Goal: Check status: Check status

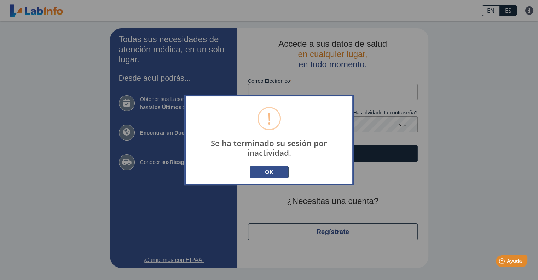
click at [267, 170] on button "OK" at bounding box center [269, 172] width 39 height 12
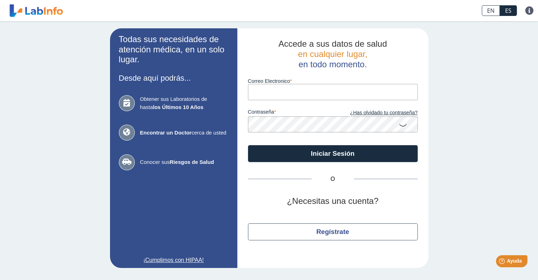
click at [307, 87] on input "Correo Electronico" at bounding box center [333, 92] width 170 height 16
type input "[PERSON_NAME][EMAIL_ADDRESS][PERSON_NAME][DOMAIN_NAME]"
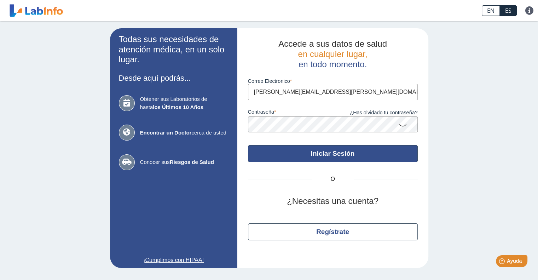
click at [311, 157] on button "Iniciar Sesión" at bounding box center [333, 153] width 170 height 17
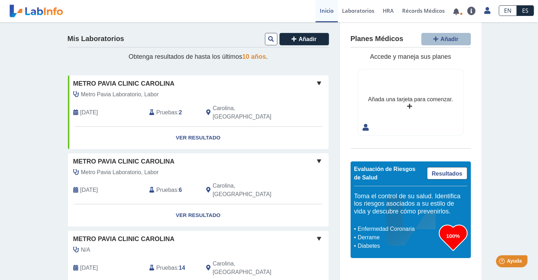
click at [308, 84] on div "Metro Pavia Clinic Carolina" at bounding box center [198, 84] width 261 height 10
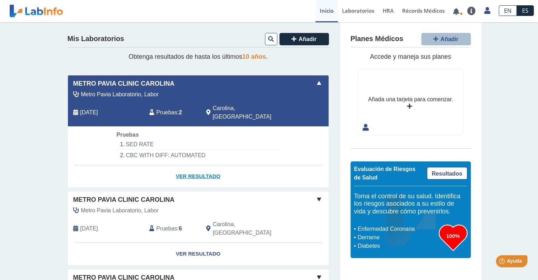
click at [191, 169] on link "Ver Resultado" at bounding box center [198, 176] width 261 height 22
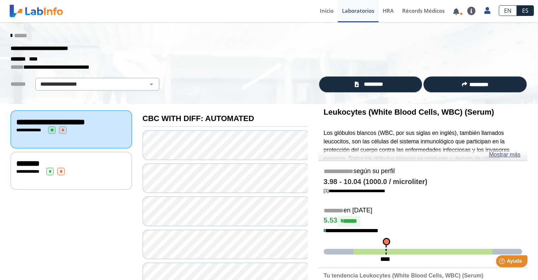
click at [73, 184] on div "**********" at bounding box center [71, 171] width 121 height 38
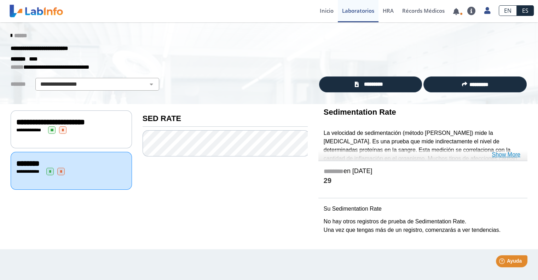
click at [504, 154] on link "Show More" at bounding box center [505, 154] width 29 height 8
